Goal: Task Accomplishment & Management: Complete application form

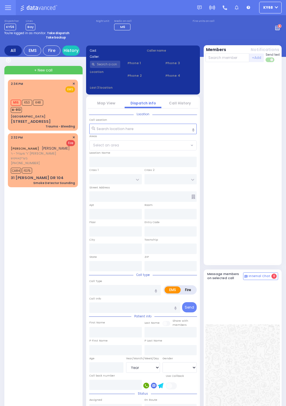
select select "Year"
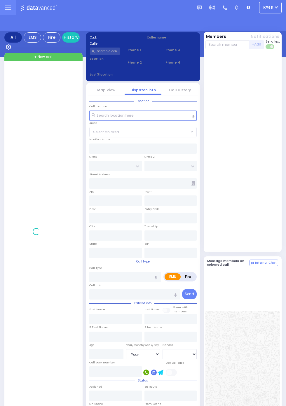
select select "Year"
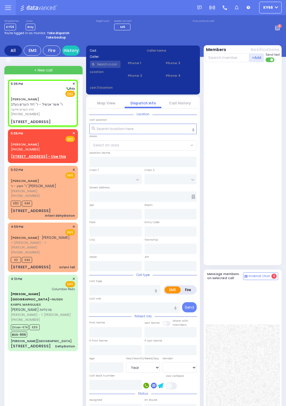
select select
radio input "true"
type input "YIDA HERSH"
type input "WEISER"
select select
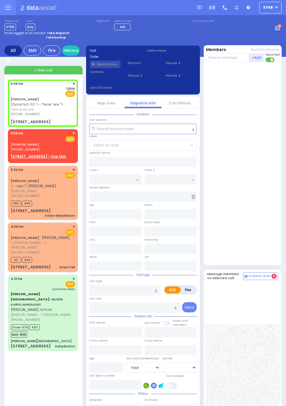
type input "17:06"
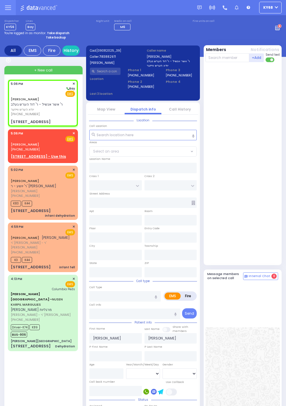
type input "GORLITZ COURT"
type input "SCHUNNEMUNK RD"
type input "77 FOREST RD"
type input "113"
type input "Kiryas Joel"
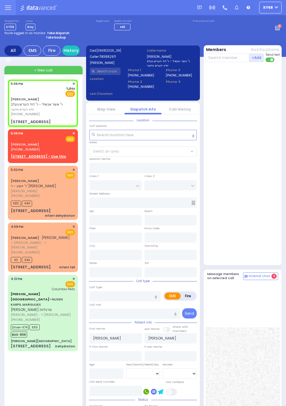
type input "New York"
type input "10950"
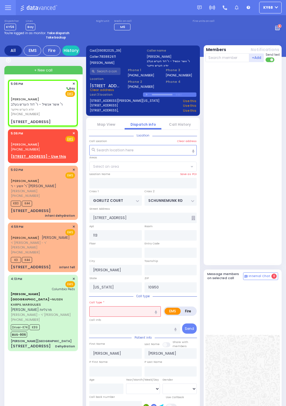
select select "PALM TREE"
select select
type input "trauma"
radio input "true"
select select
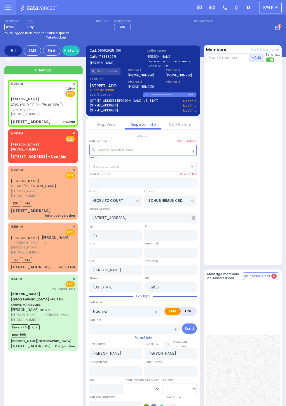
select select "PALM TREE"
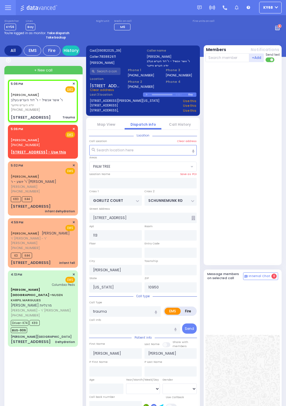
select select
type input "Trauma"
radio input "true"
select select
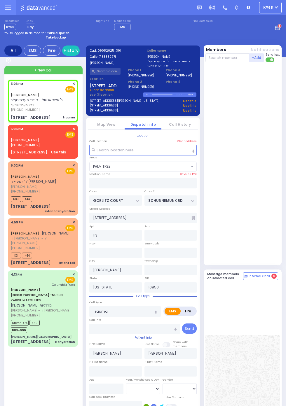
radio input "true"
select select
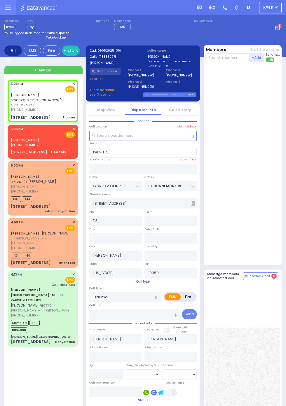
select select "PALM TREE"
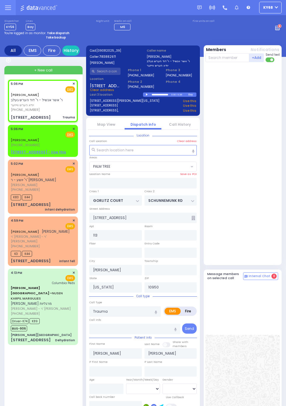
select select
radio input "true"
select select
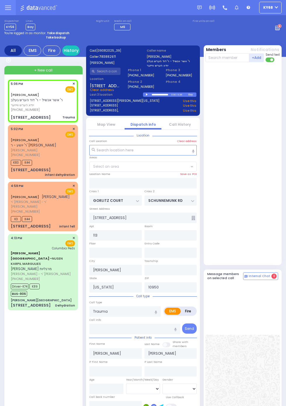
select select "PALM TREE"
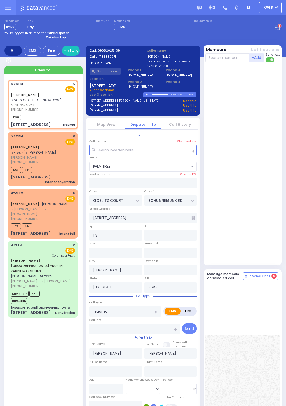
select select
radio input "true"
select select
type input "17:07"
select select "PALM TREE"
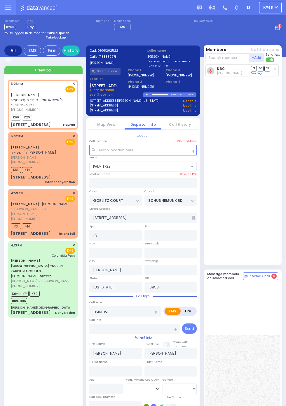
select select
radio input "true"
select select
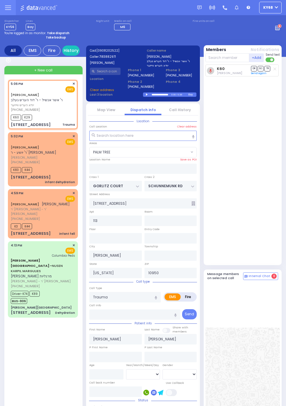
select select "PALM TREE"
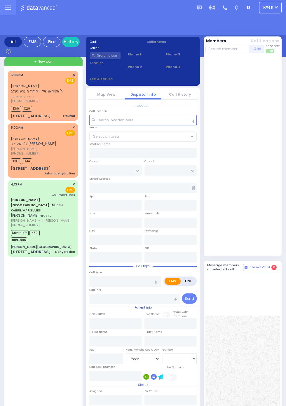
select select "Year"
